Goal: Find specific page/section: Find specific page/section

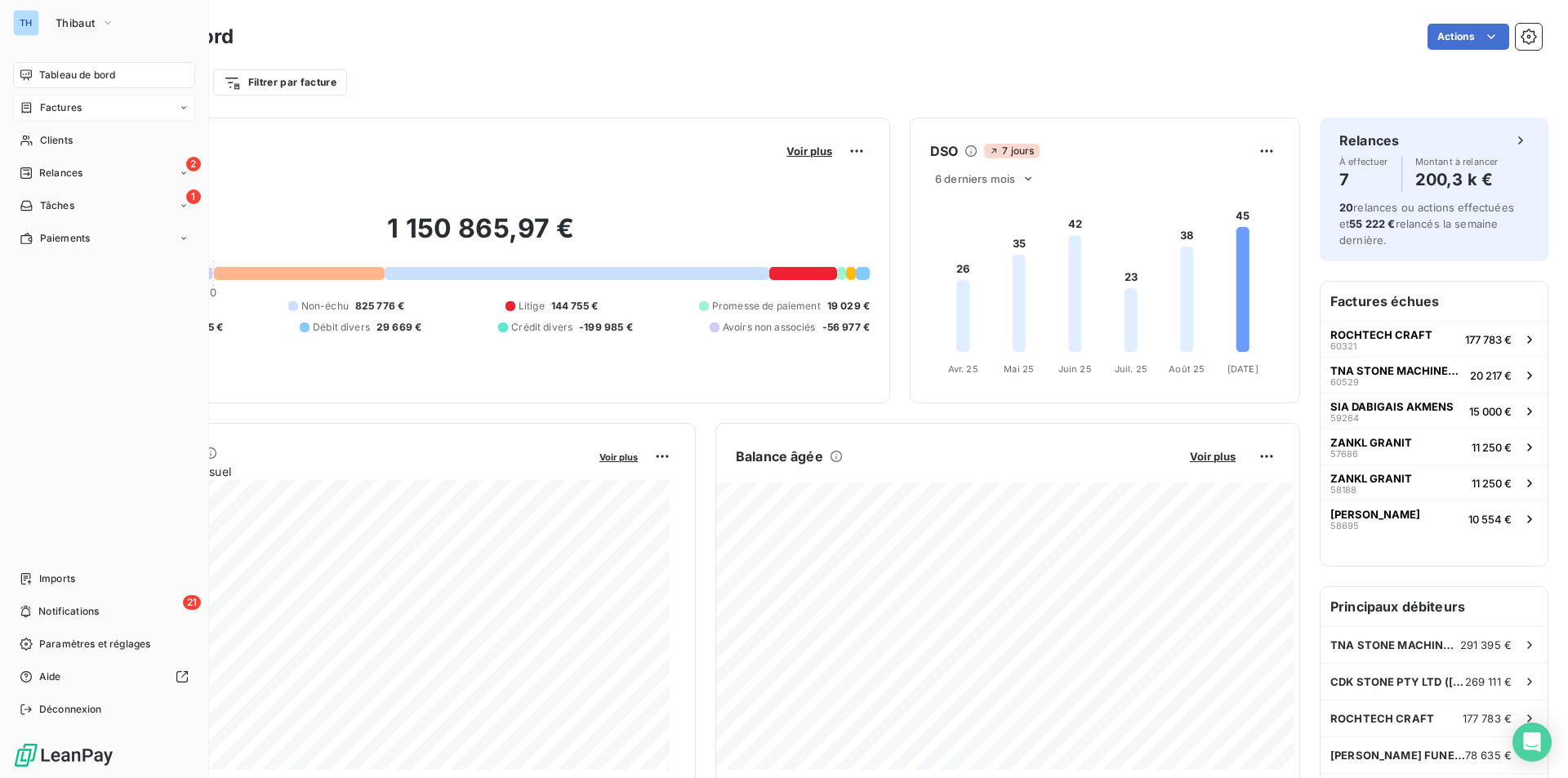
click at [54, 107] on span "Factures" at bounding box center [61, 107] width 42 height 14
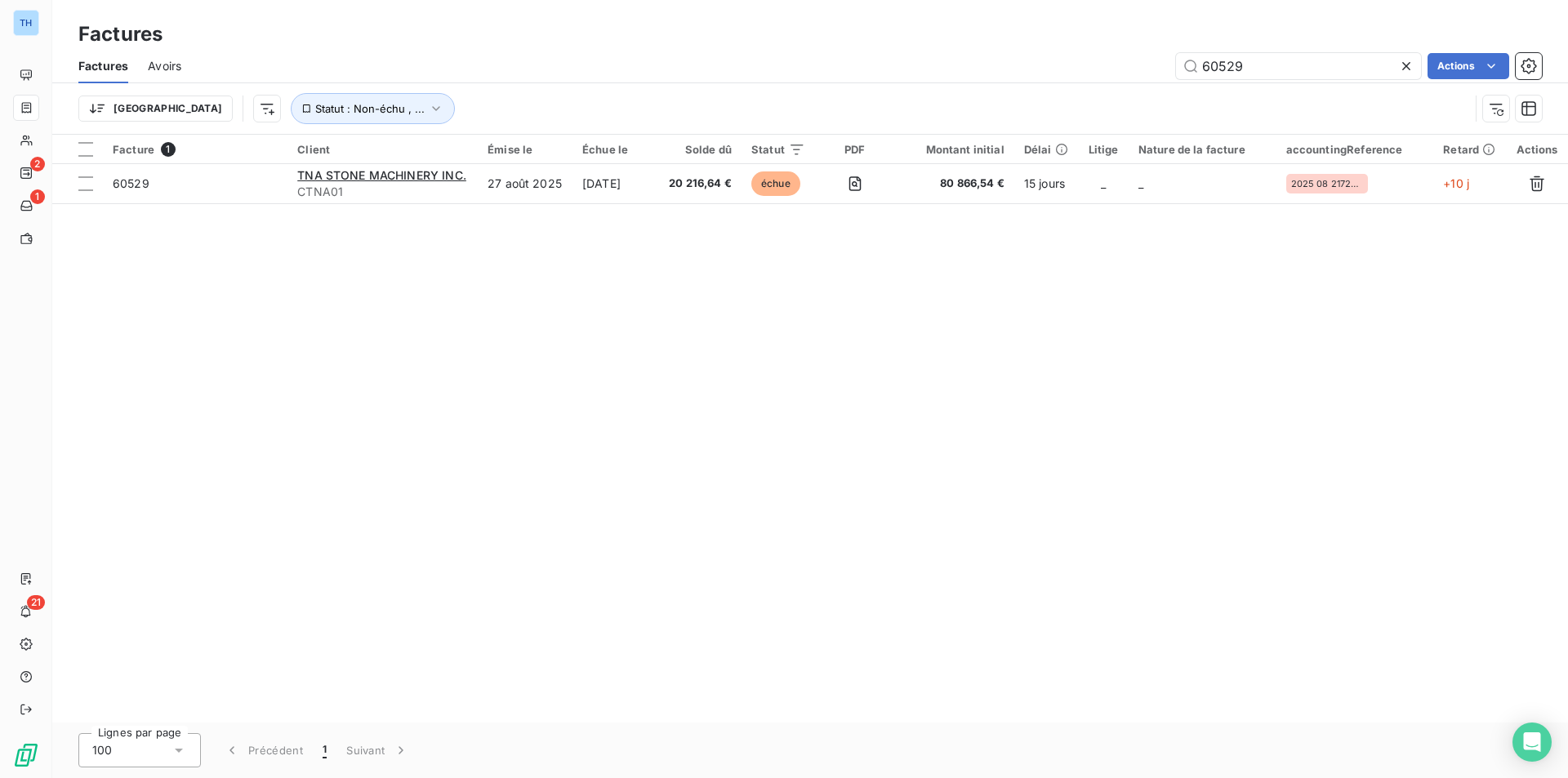
drag, startPoint x: 1272, startPoint y: 64, endPoint x: 1147, endPoint y: 64, distance: 125.0
click at [1147, 64] on div "60529 Actions" at bounding box center [870, 66] width 1341 height 27
type input "60528"
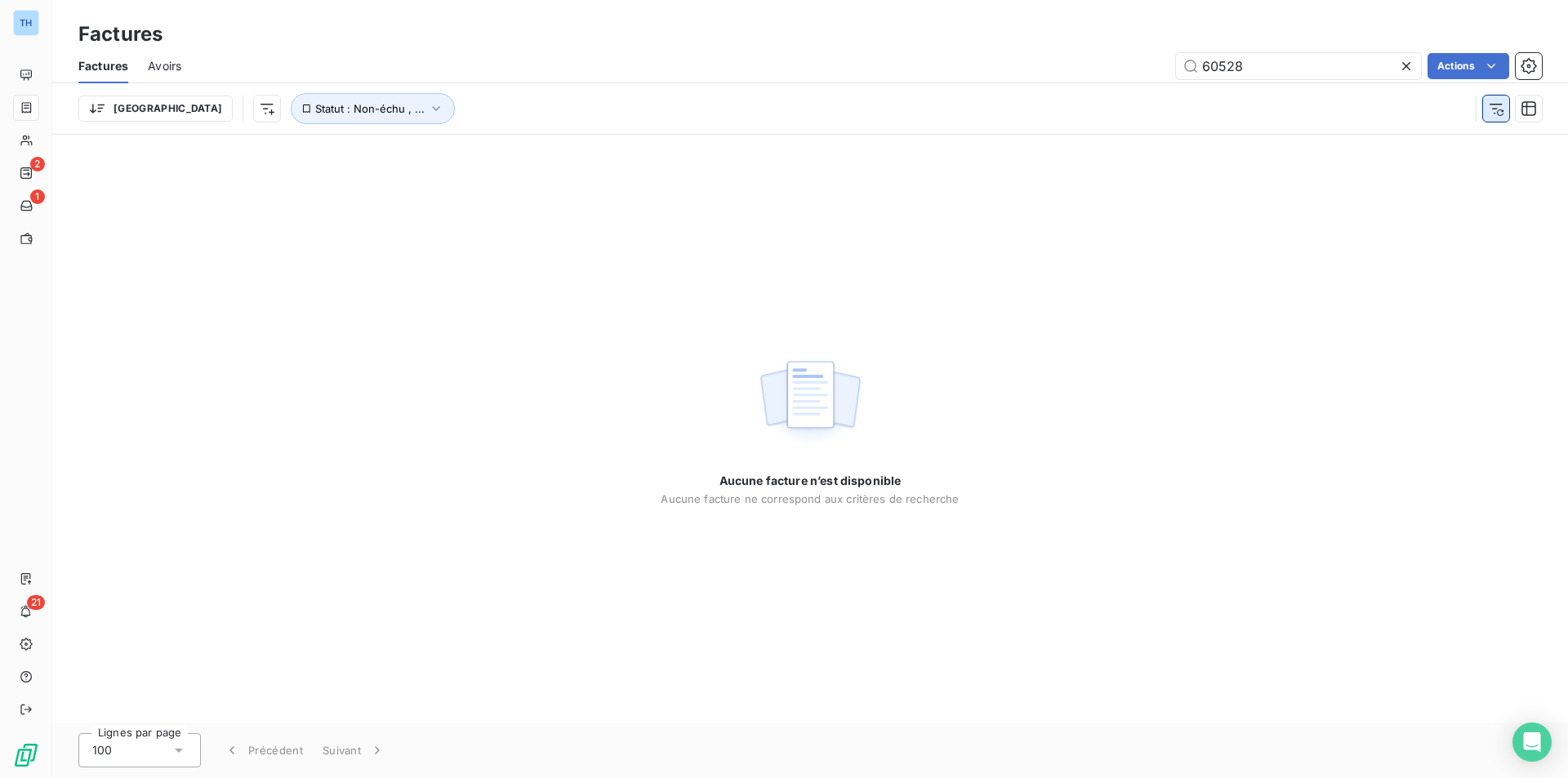
click at [1498, 113] on icon "button" at bounding box center [1501, 112] width 7 height 7
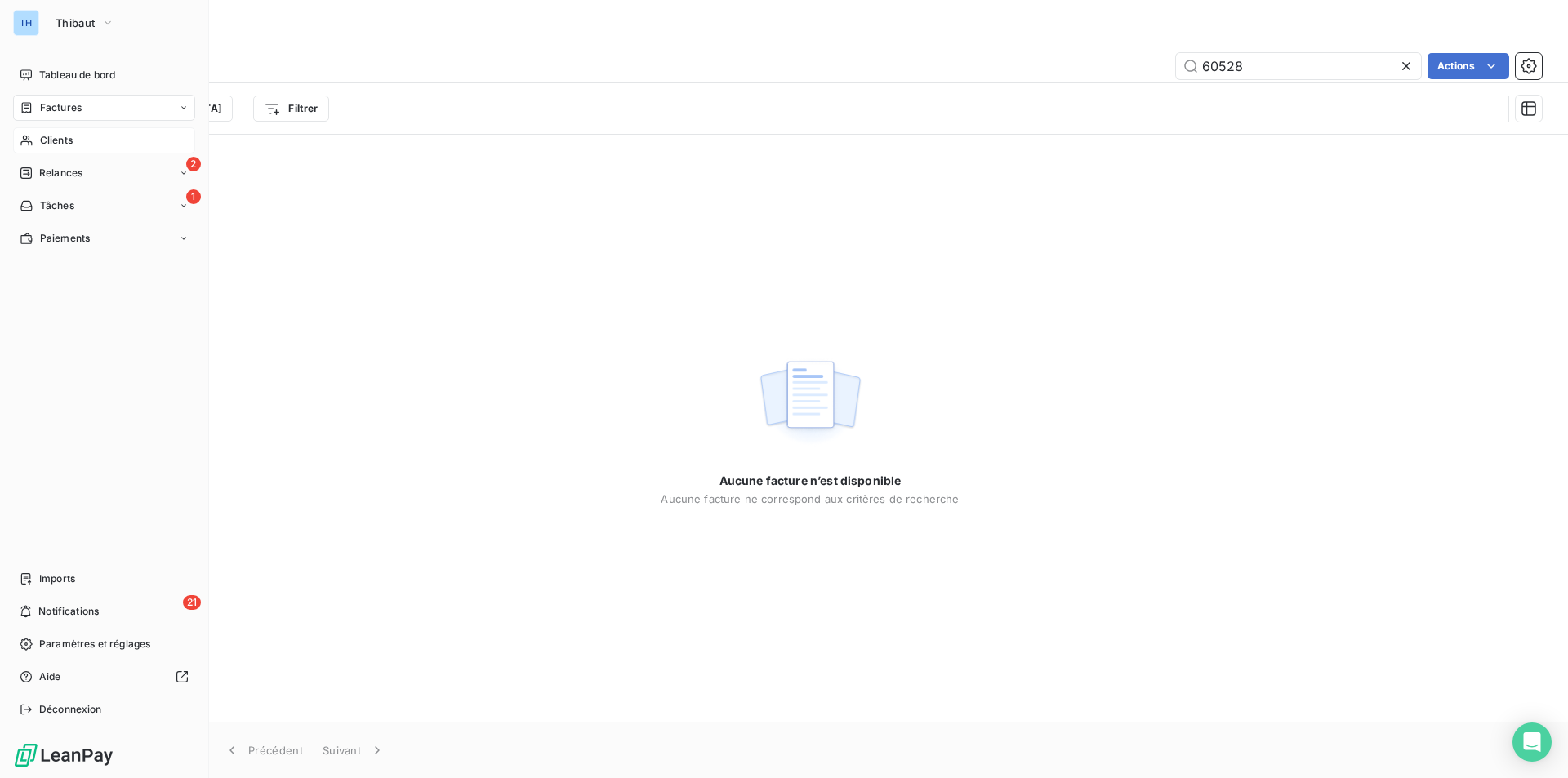
click at [64, 139] on span "Clients" at bounding box center [56, 140] width 32 height 14
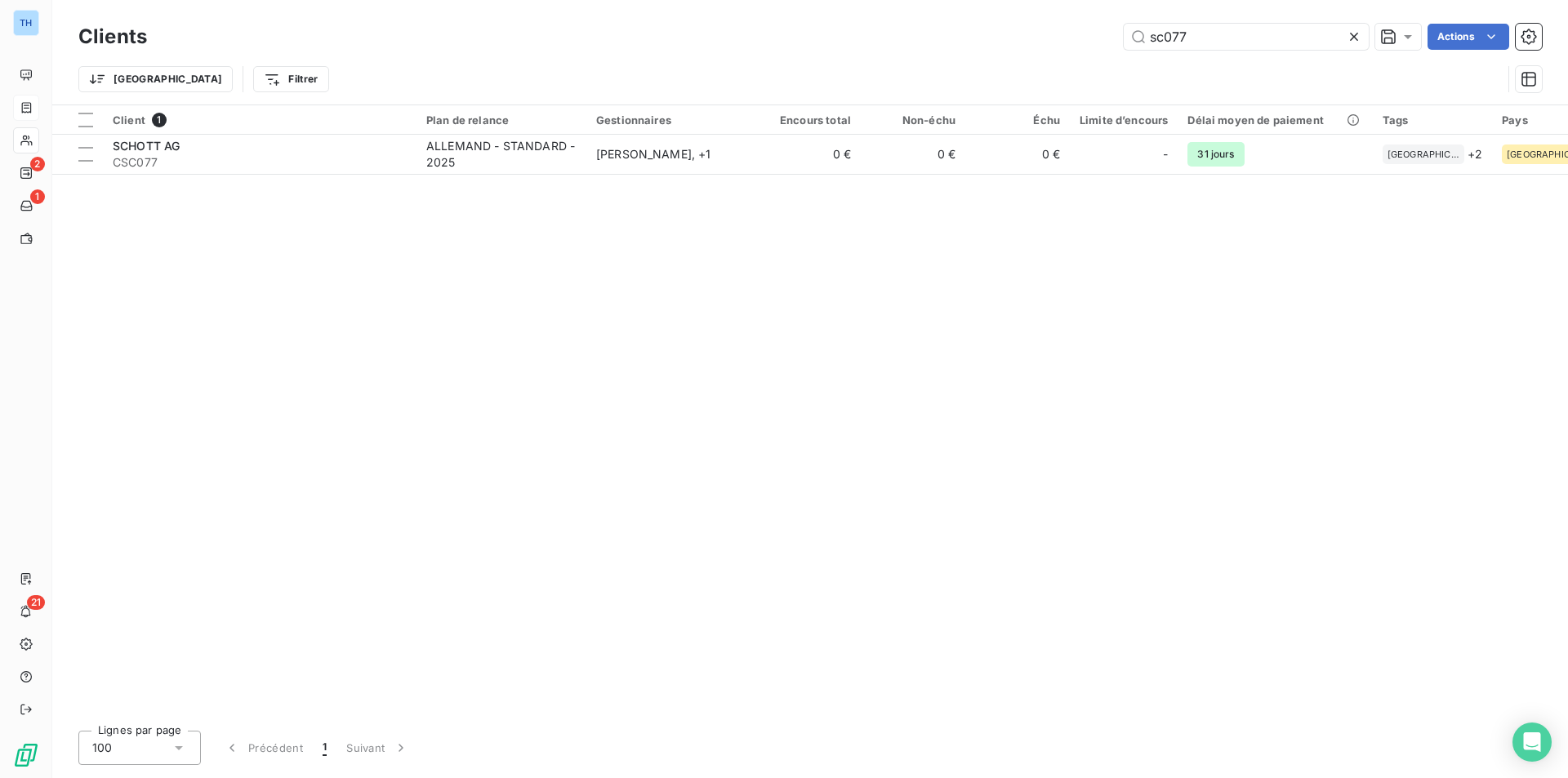
drag, startPoint x: 1231, startPoint y: 41, endPoint x: 1019, endPoint y: 30, distance: 212.3
click at [1019, 30] on div "sc077 Actions" at bounding box center [854, 37] width 1376 height 27
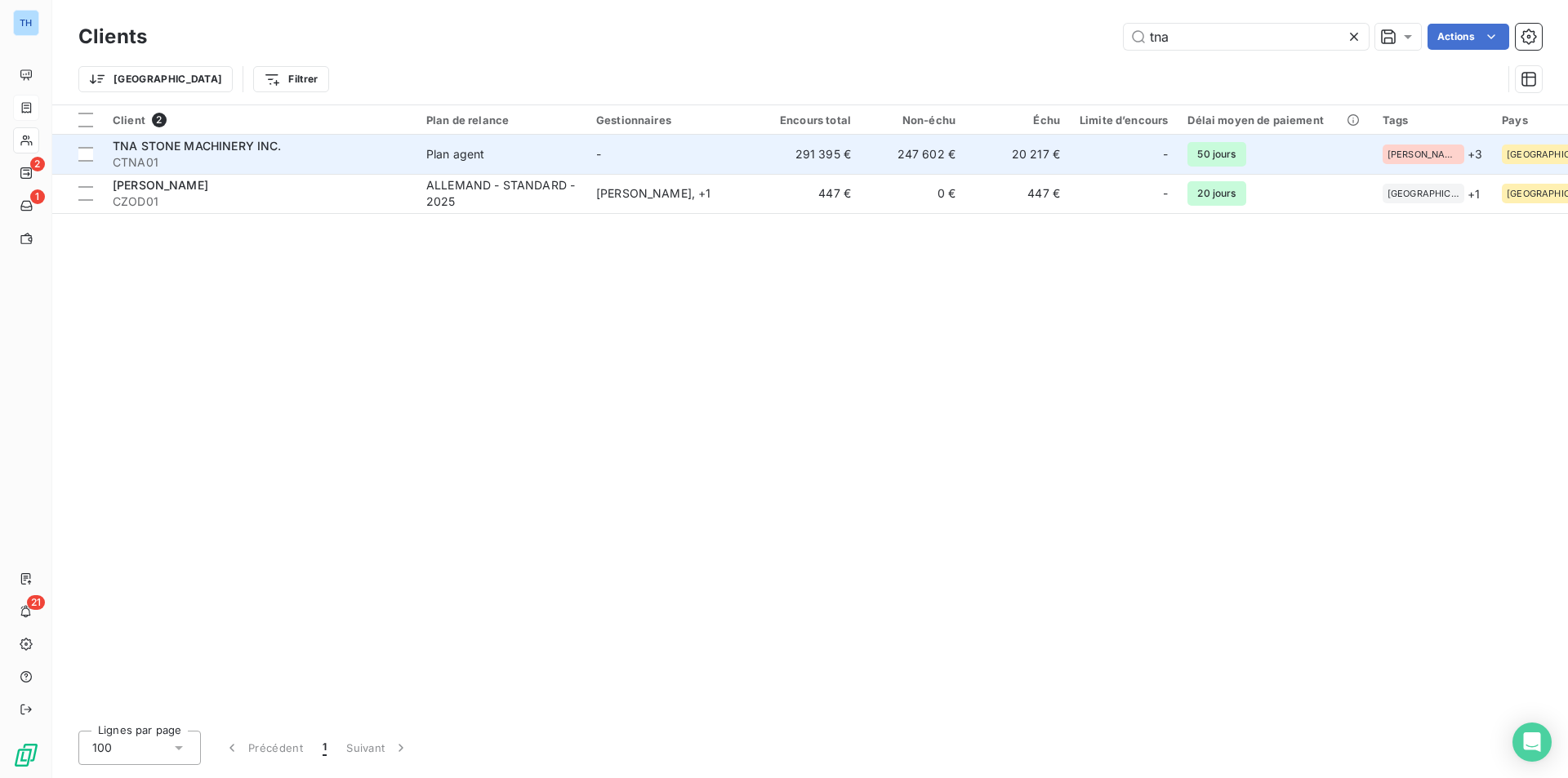
type input "tna"
click at [285, 151] on div "TNA STONE MACHINERY INC." at bounding box center [259, 145] width 294 height 16
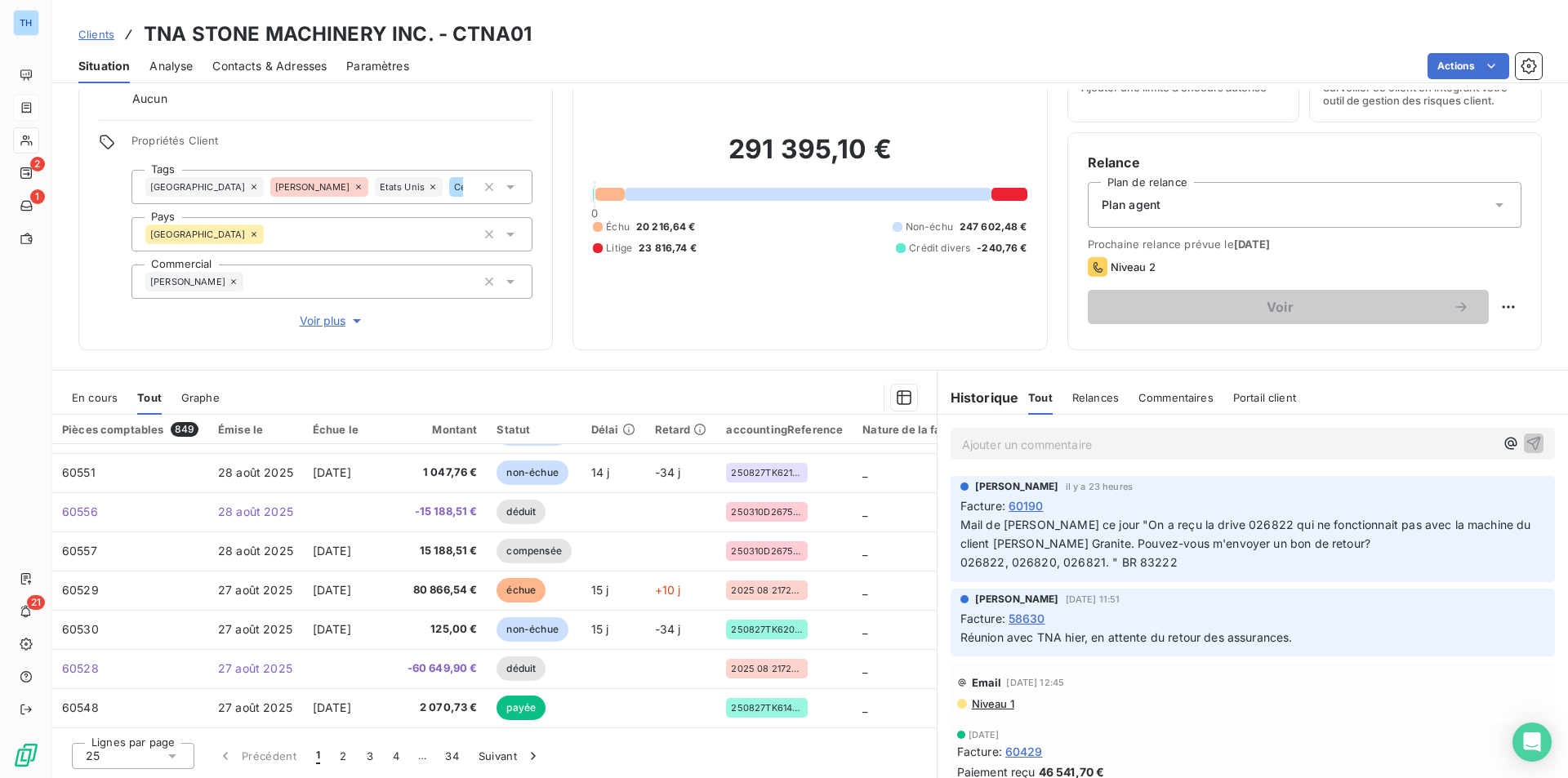
scroll to position [490, 0]
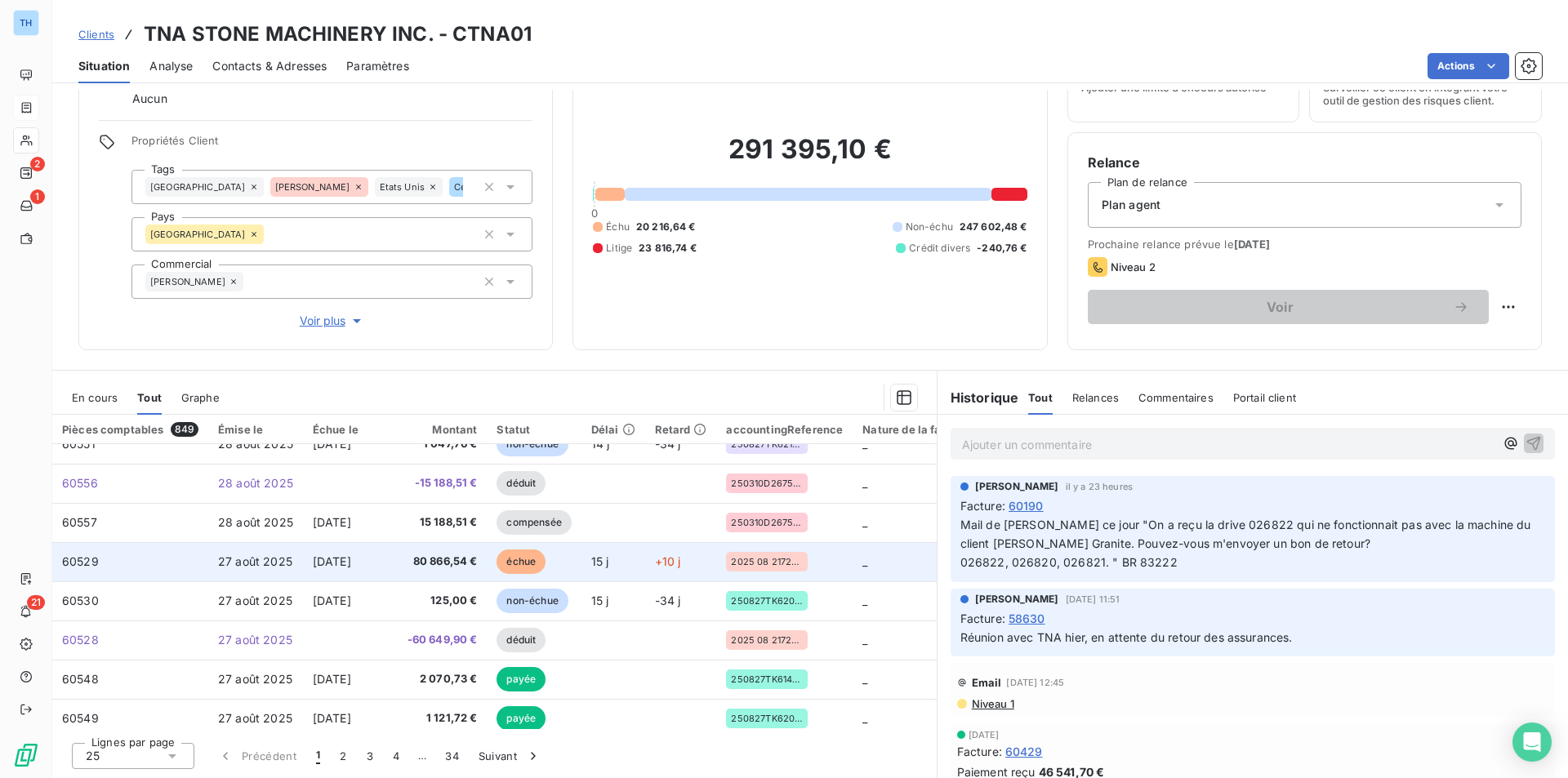
click at [436, 569] on span "80 866,54 €" at bounding box center [443, 561] width 70 height 16
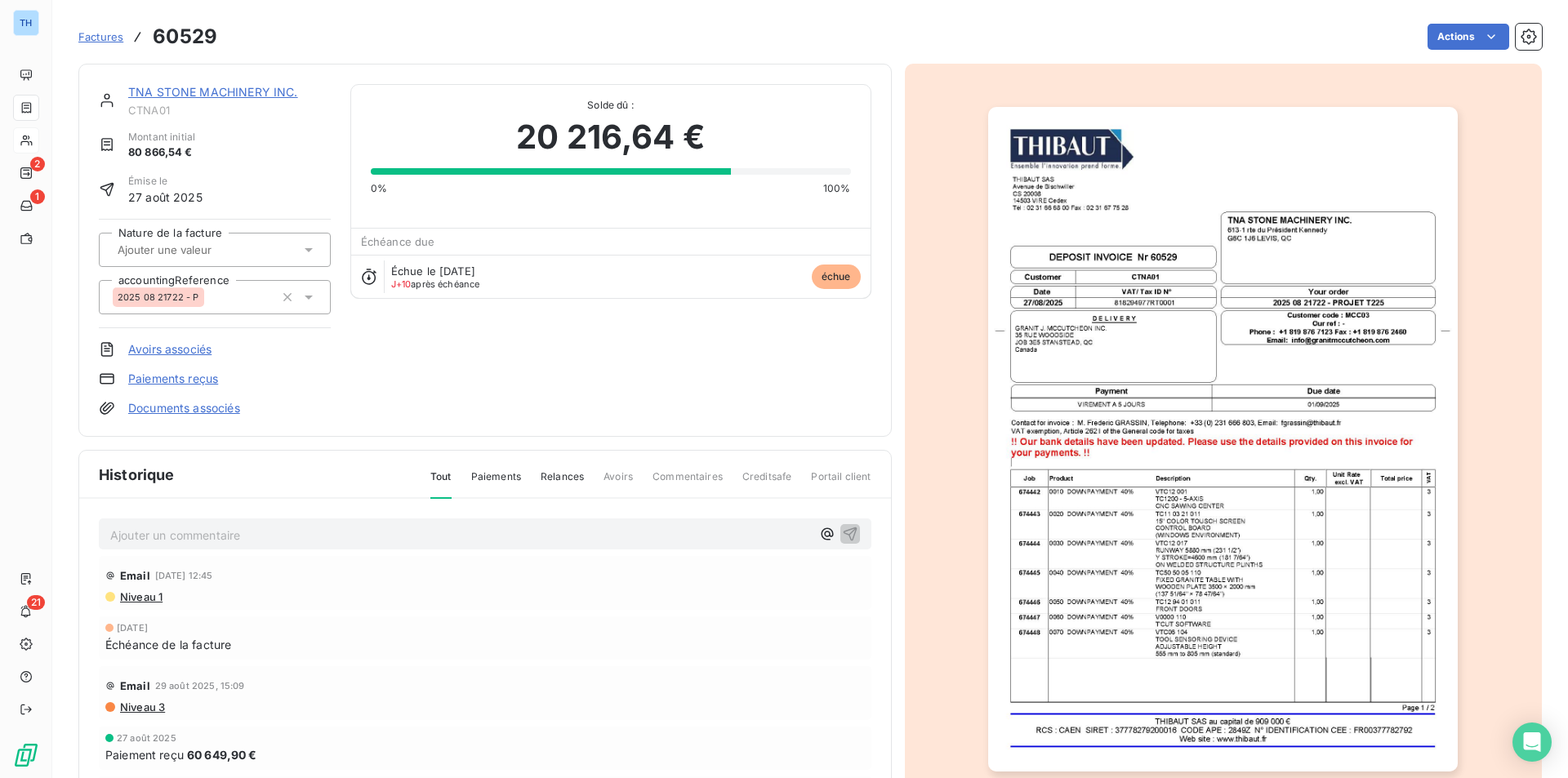
click at [178, 86] on link "TNA STONE MACHINERY INC." at bounding box center [213, 91] width 170 height 14
